Goal: Information Seeking & Learning: Learn about a topic

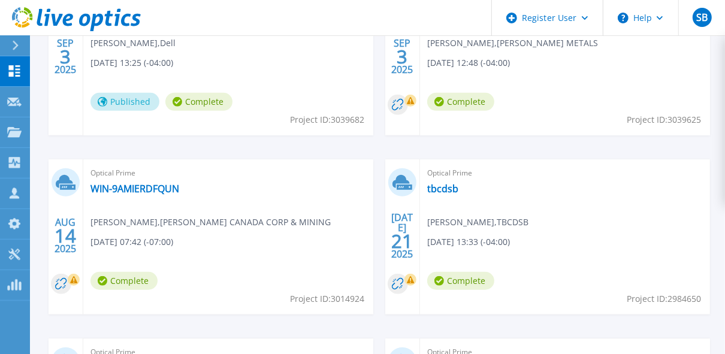
scroll to position [482, 0]
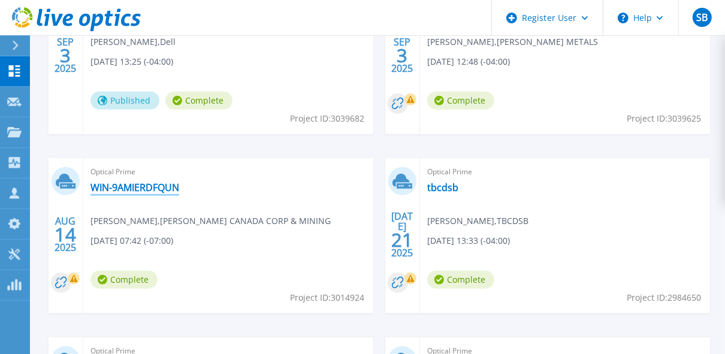
click at [135, 188] on link "WIN-9AMIERDFQUN" at bounding box center [134, 188] width 89 height 12
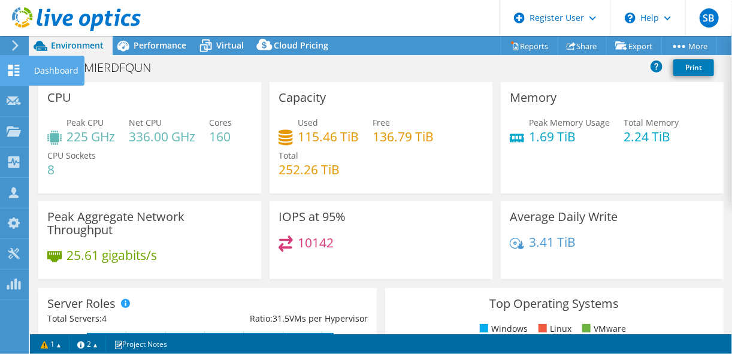
click at [18, 75] on use at bounding box center [13, 70] width 11 height 11
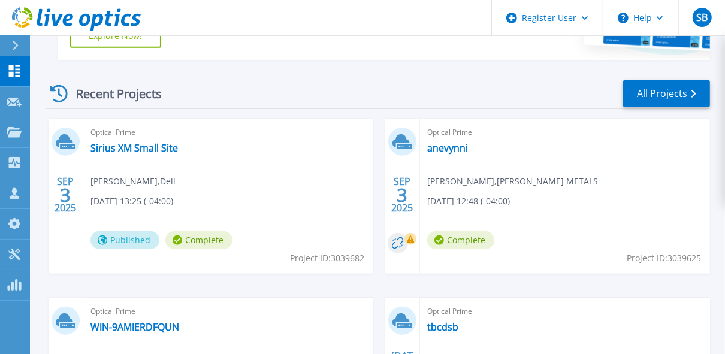
scroll to position [306, 0]
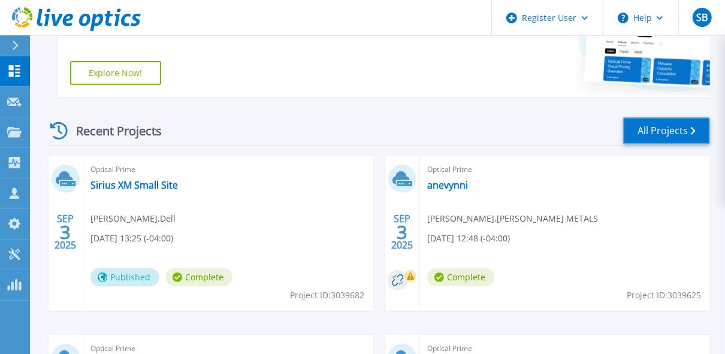
click at [675, 128] on link "All Projects" at bounding box center [666, 130] width 87 height 27
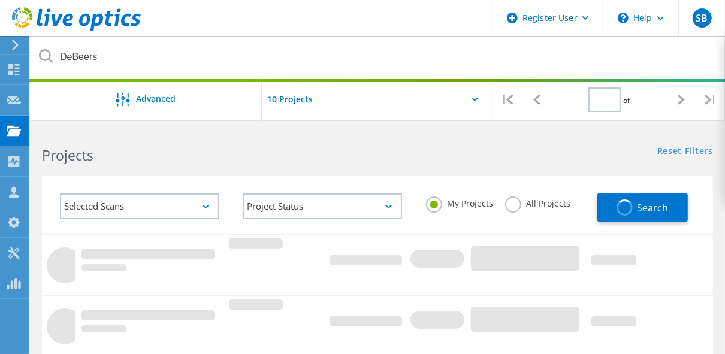
type input "1"
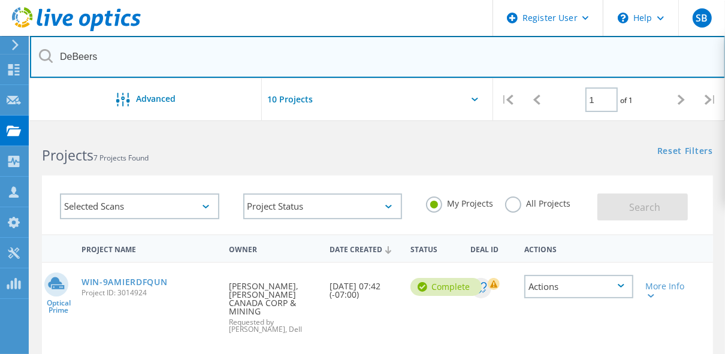
drag, startPoint x: 101, startPoint y: 56, endPoint x: 43, endPoint y: 56, distance: 58.7
click at [43, 56] on div "DeBeers" at bounding box center [377, 57] width 695 height 43
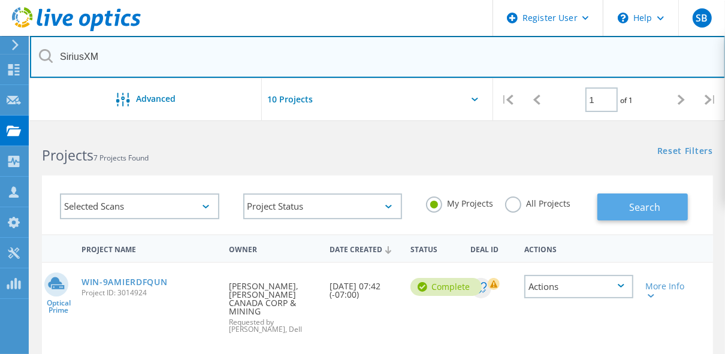
type input "SiriusXM"
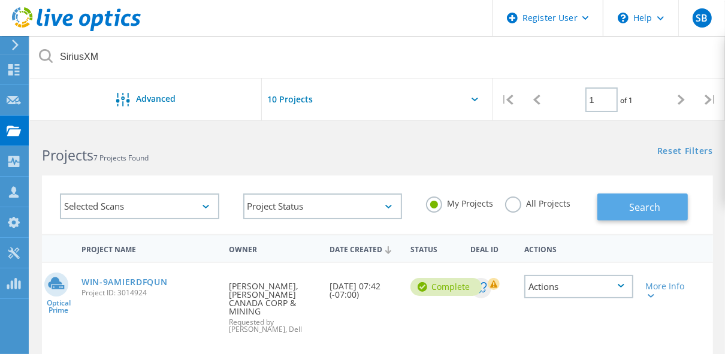
click at [624, 206] on button "Search" at bounding box center [642, 207] width 90 height 27
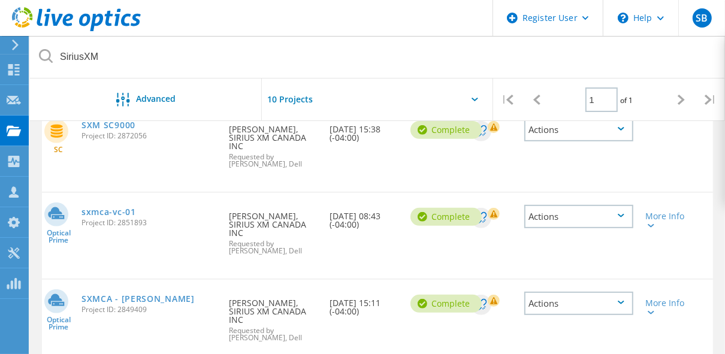
scroll to position [245, 0]
click at [128, 294] on link "SXMCA - Vcenter Laird" at bounding box center [138, 298] width 113 height 8
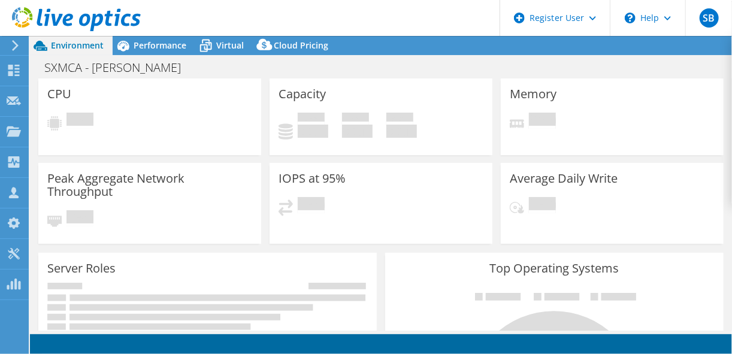
select select "[GEOGRAPHIC_DATA]"
select select "USD"
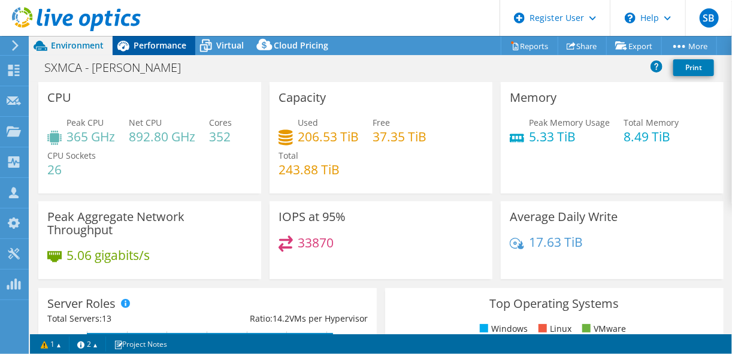
click at [157, 41] on span "Performance" at bounding box center [160, 45] width 53 height 11
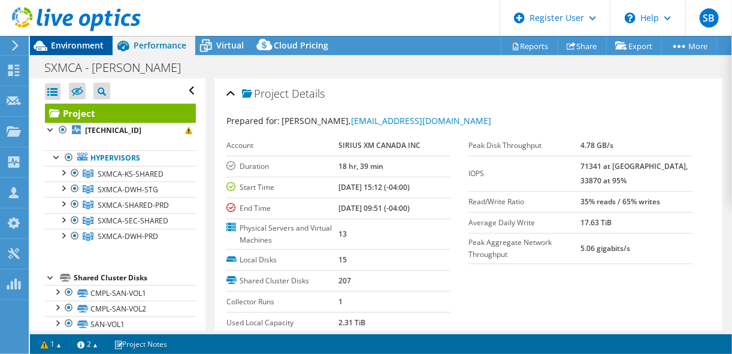
click at [90, 47] on span "Environment" at bounding box center [77, 45] width 53 height 11
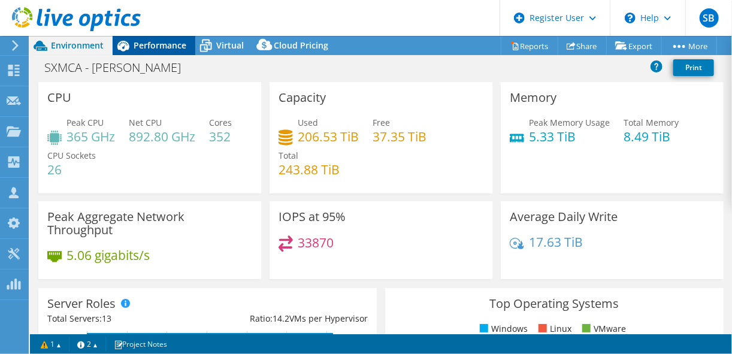
click at [158, 48] on span "Performance" at bounding box center [160, 45] width 53 height 11
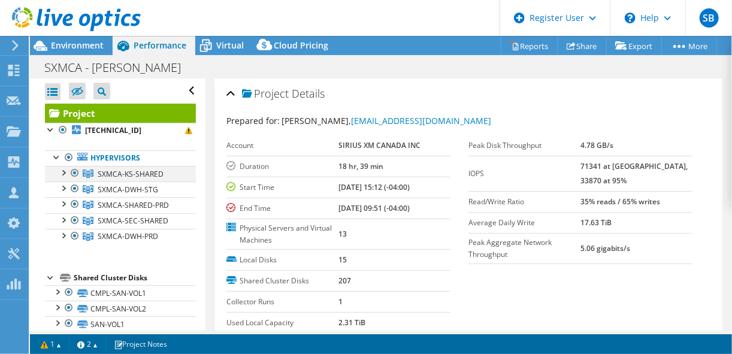
click at [74, 175] on div at bounding box center [75, 173] width 12 height 14
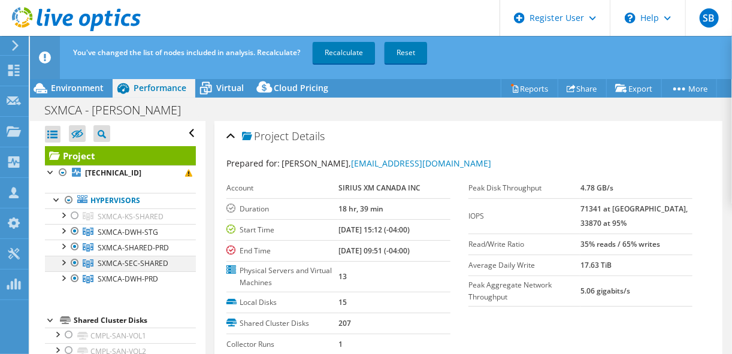
click at [72, 261] on div at bounding box center [75, 263] width 12 height 14
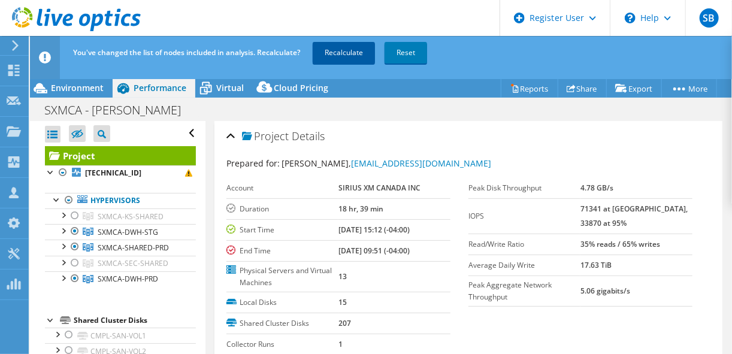
click at [357, 51] on link "Recalculate" at bounding box center [344, 53] width 62 height 22
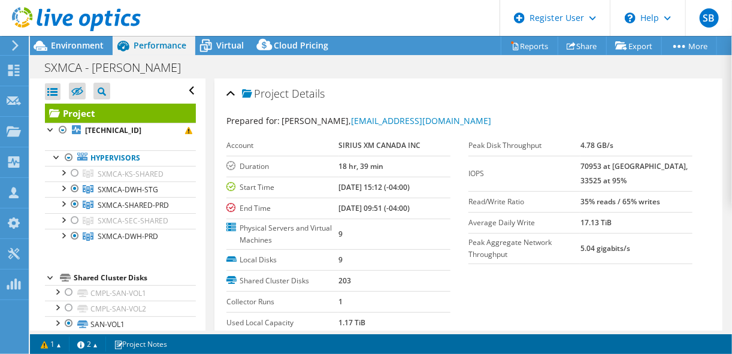
click at [523, 306] on section "Prepared for: [PERSON_NAME], [EMAIL_ADDRESS][DOMAIN_NAME] Account SIRIUS XM CAN…" at bounding box center [469, 251] width 484 height 274
click at [217, 45] on span "Virtual" at bounding box center [230, 45] width 28 height 11
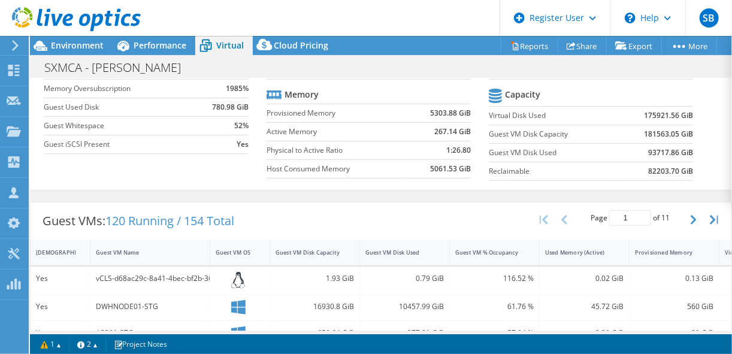
scroll to position [114, 0]
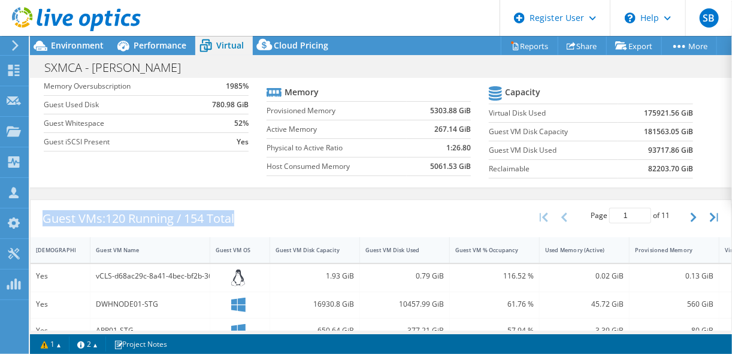
drag, startPoint x: 43, startPoint y: 216, endPoint x: 252, endPoint y: 209, distance: 209.9
click at [252, 209] on div "Guest VMs: 120 Running / 154 Total Page 1 of 11 5 rows 10 rows 20 rows 25 rows …" at bounding box center [381, 218] width 701 height 37
drag, startPoint x: 252, startPoint y: 209, endPoint x: 224, endPoint y: 215, distance: 29.3
copy div "Guest VMs: 120 Running / 154 Total"
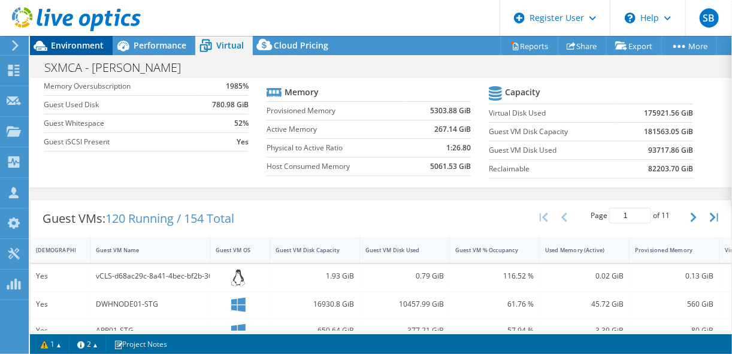
click at [65, 47] on span "Environment" at bounding box center [77, 45] width 53 height 11
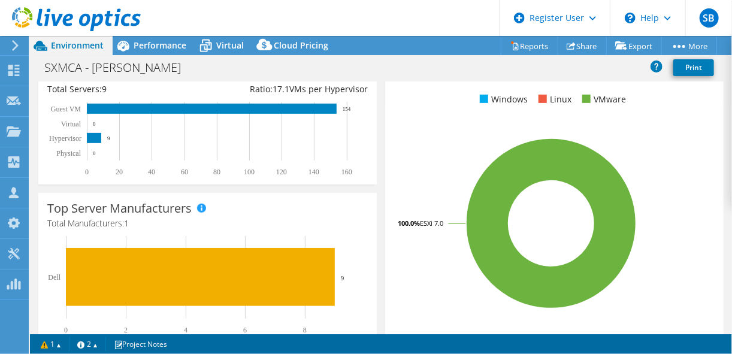
scroll to position [228, 0]
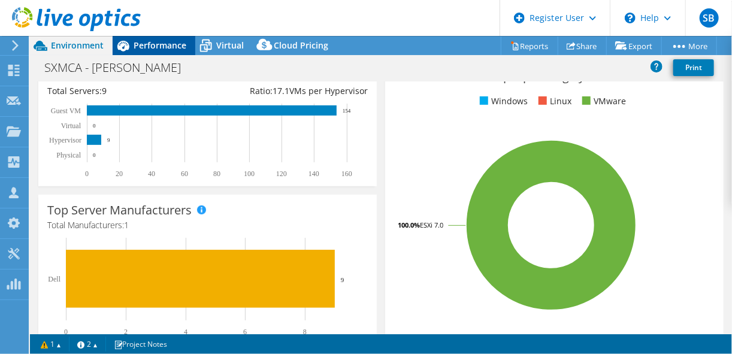
click at [173, 49] on span "Performance" at bounding box center [160, 45] width 53 height 11
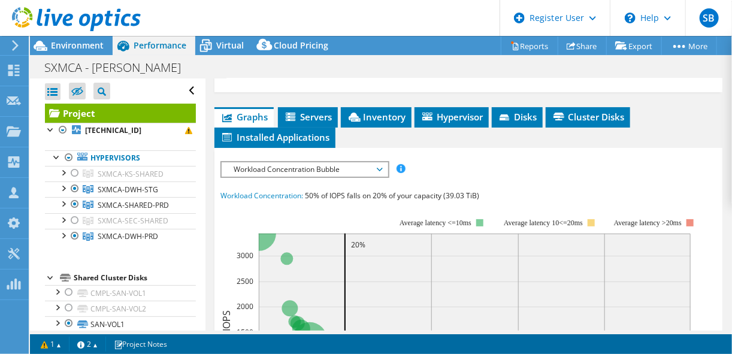
scroll to position [285, 0]
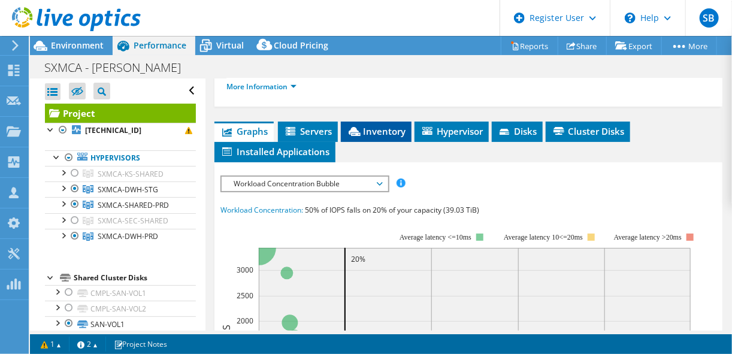
click at [381, 122] on li "Inventory" at bounding box center [376, 132] width 71 height 20
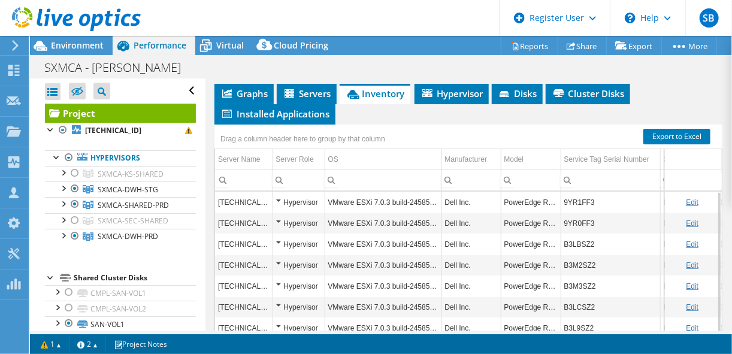
scroll to position [334, 0]
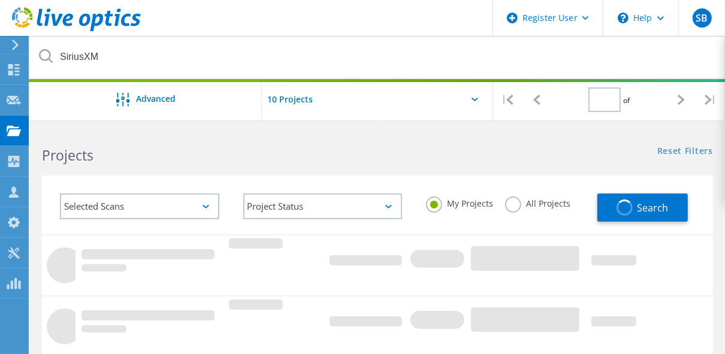
type input "1"
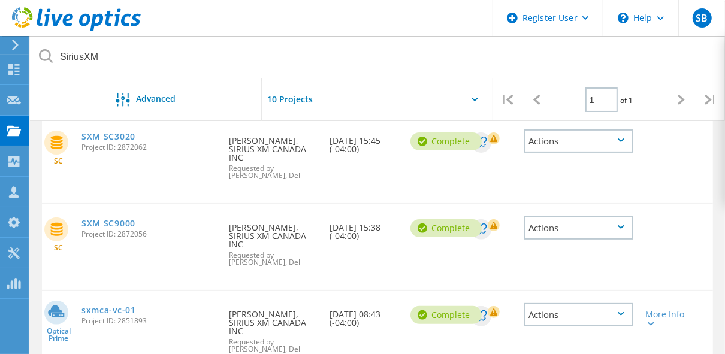
scroll to position [158, 0]
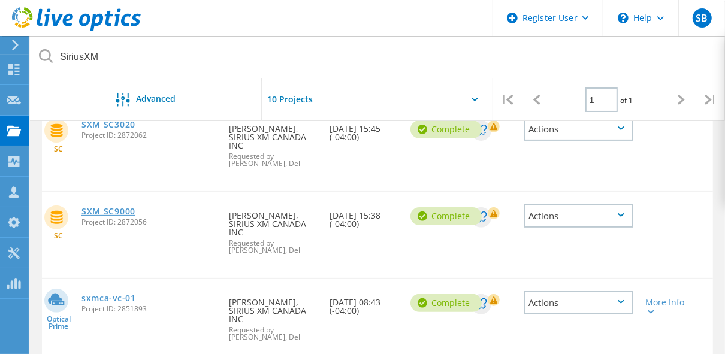
click at [123, 207] on link "SXM SC9000" at bounding box center [109, 211] width 54 height 8
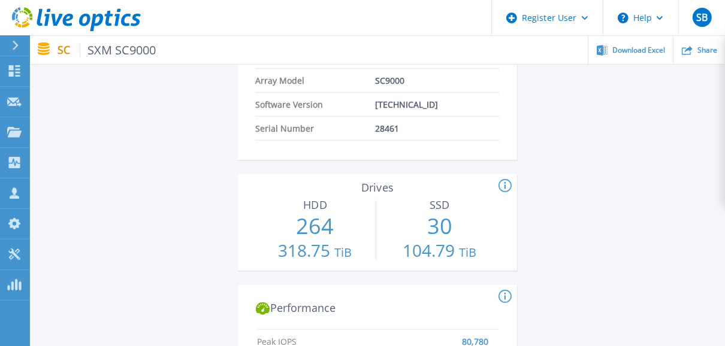
scroll to position [324, 0]
